Goal: Check status: Check status

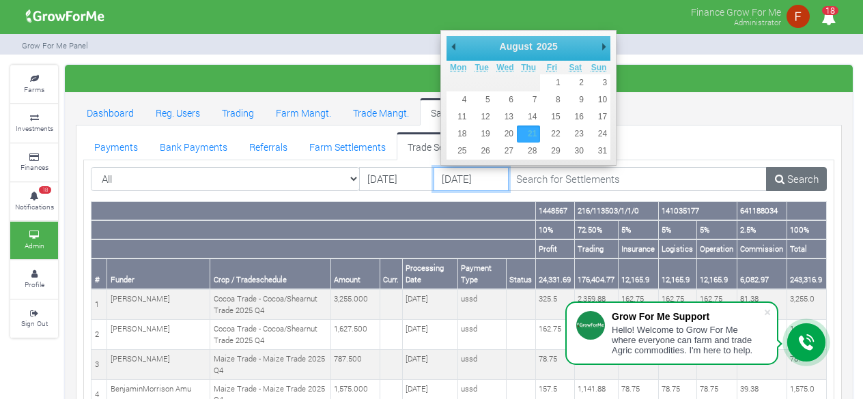
click at [449, 178] on input "[DATE]" at bounding box center [470, 179] width 75 height 25
type input "[DATE]"
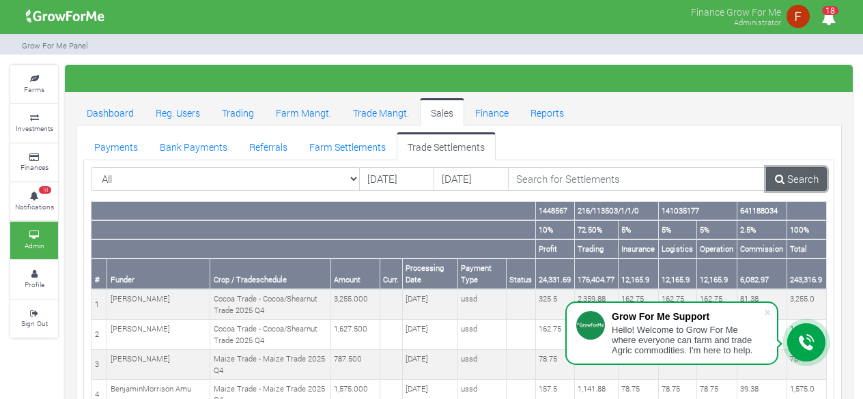
click at [797, 178] on link "Search" at bounding box center [796, 179] width 61 height 25
